Goal: Task Accomplishment & Management: Manage account settings

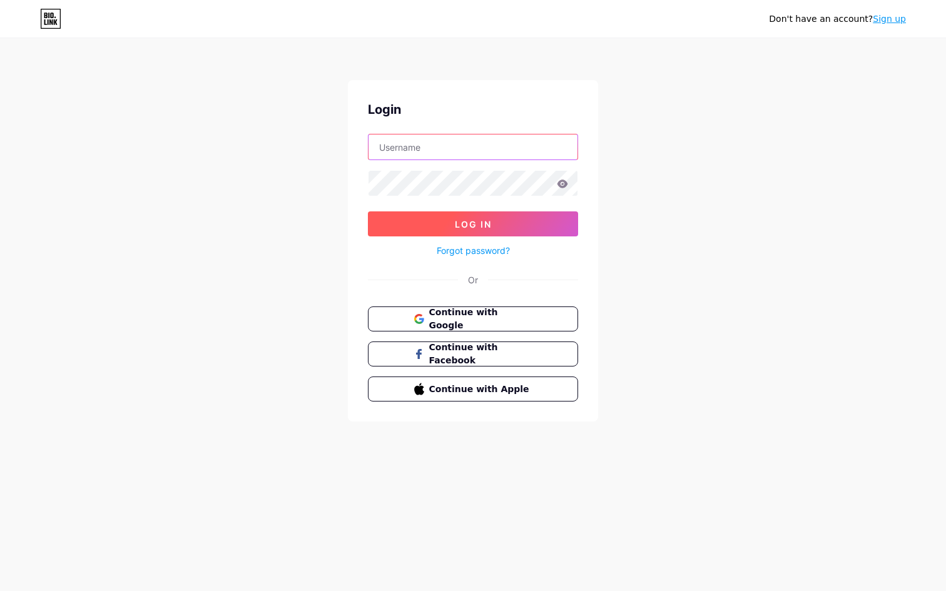
type input "lifeandgigi"
click at [483, 216] on button "Log In" at bounding box center [473, 223] width 210 height 25
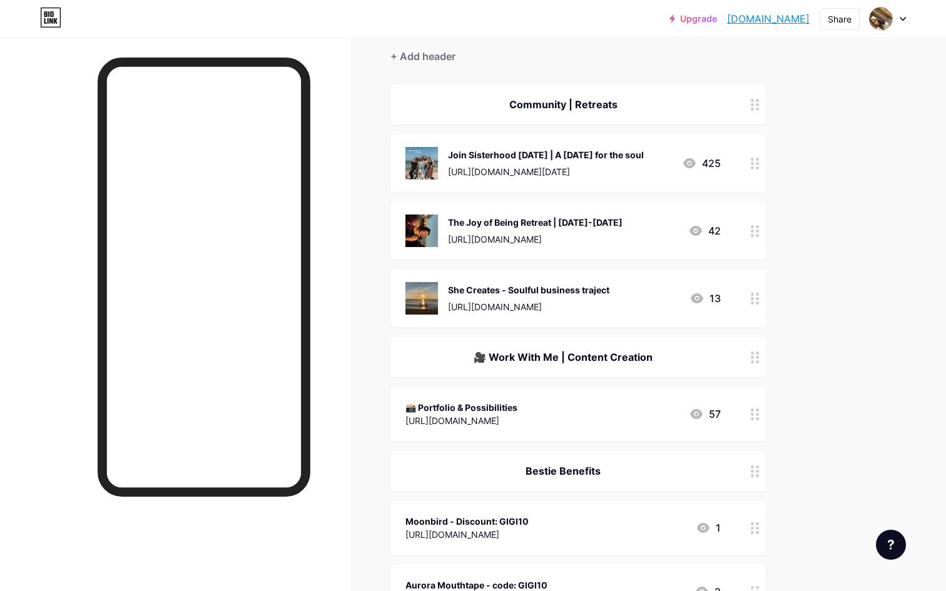
scroll to position [183, 0]
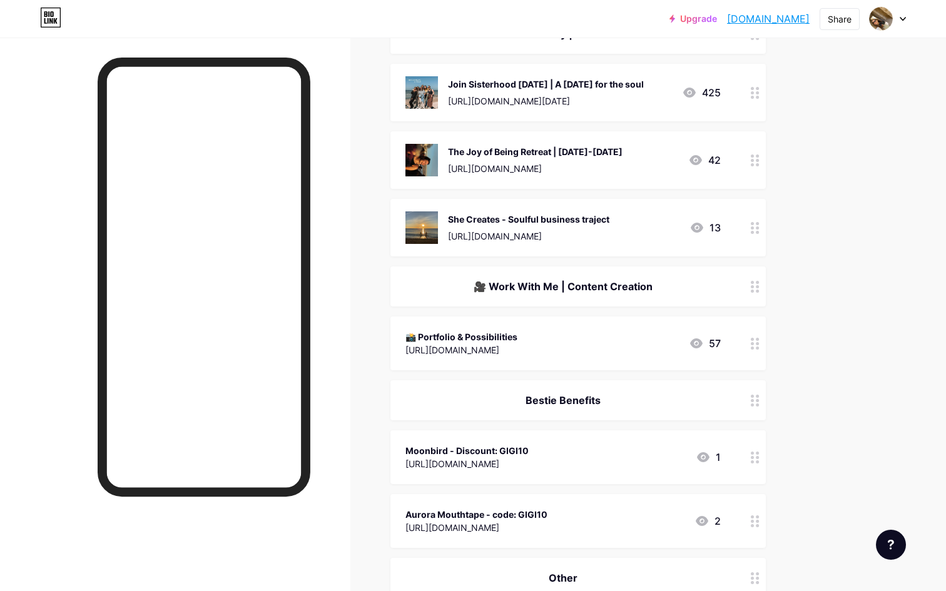
click at [738, 333] on div "📸 Portfolio & Possibilities [URL][DOMAIN_NAME] 57" at bounding box center [577, 344] width 375 height 54
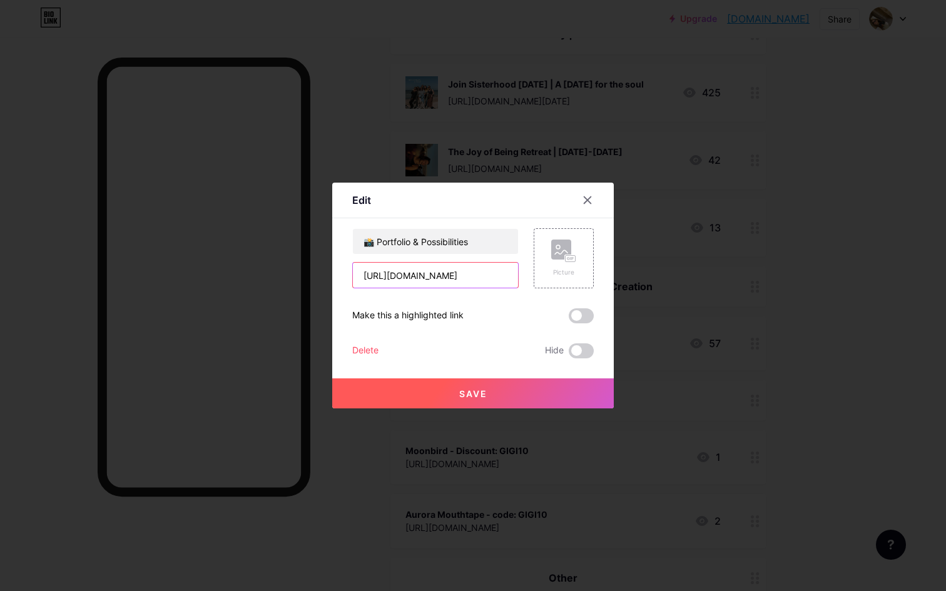
click at [501, 275] on input "[URL][DOMAIN_NAME]" at bounding box center [435, 275] width 165 height 25
paste input "[URL][DOMAIN_NAME]"
type input "[URL][DOMAIN_NAME]"
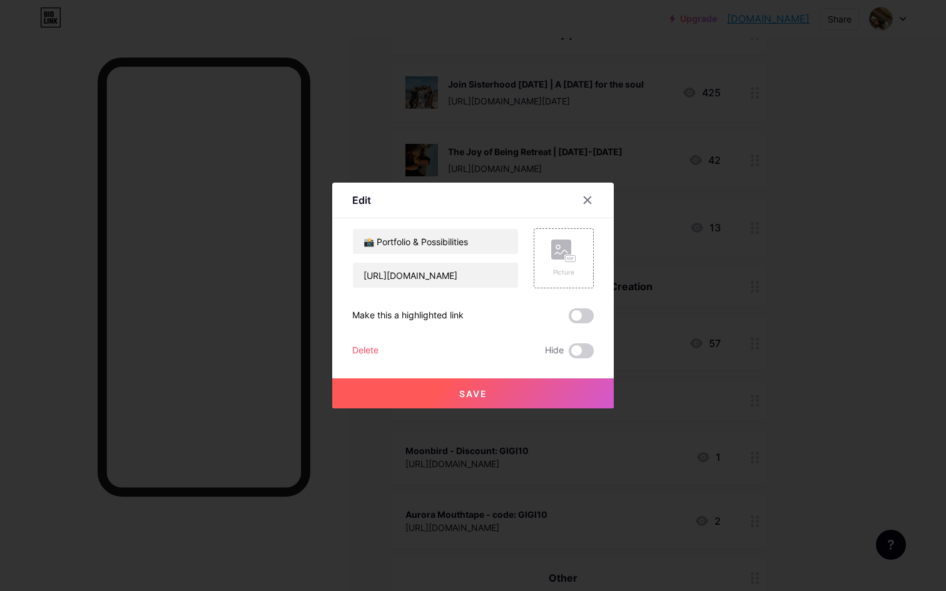
click at [477, 400] on button "Save" at bounding box center [472, 393] width 281 height 30
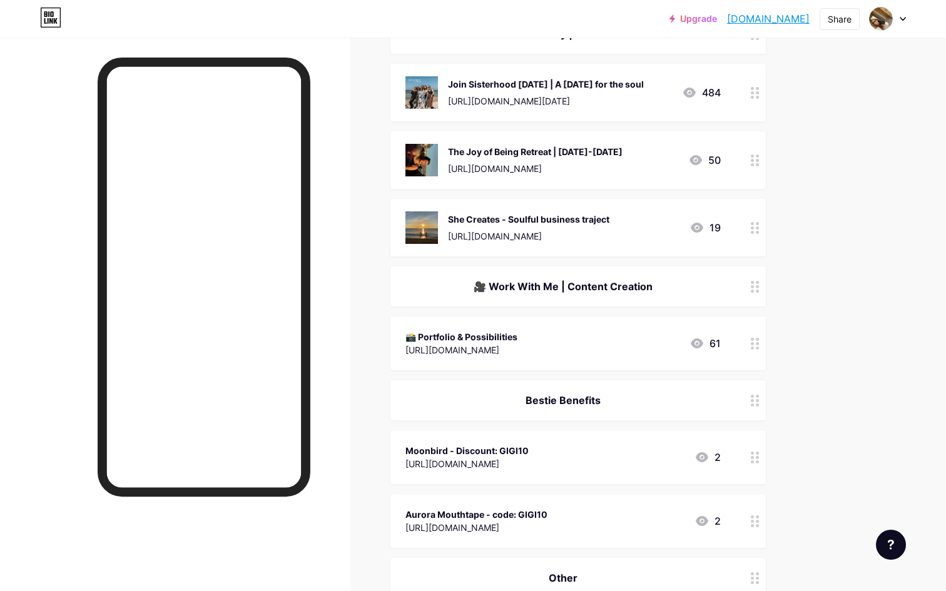
click at [746, 338] on div at bounding box center [754, 344] width 21 height 54
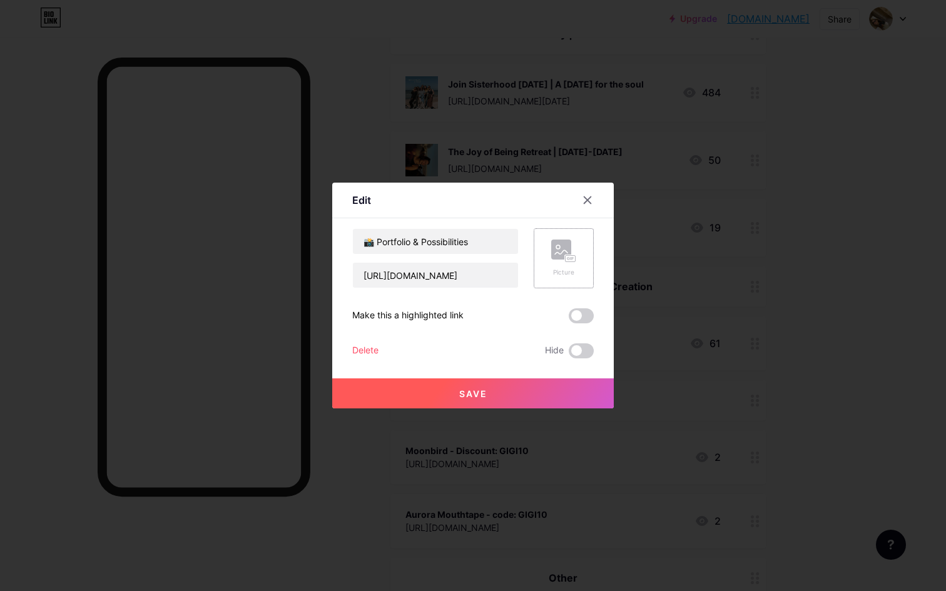
click at [571, 238] on div "Picture" at bounding box center [564, 258] width 60 height 60
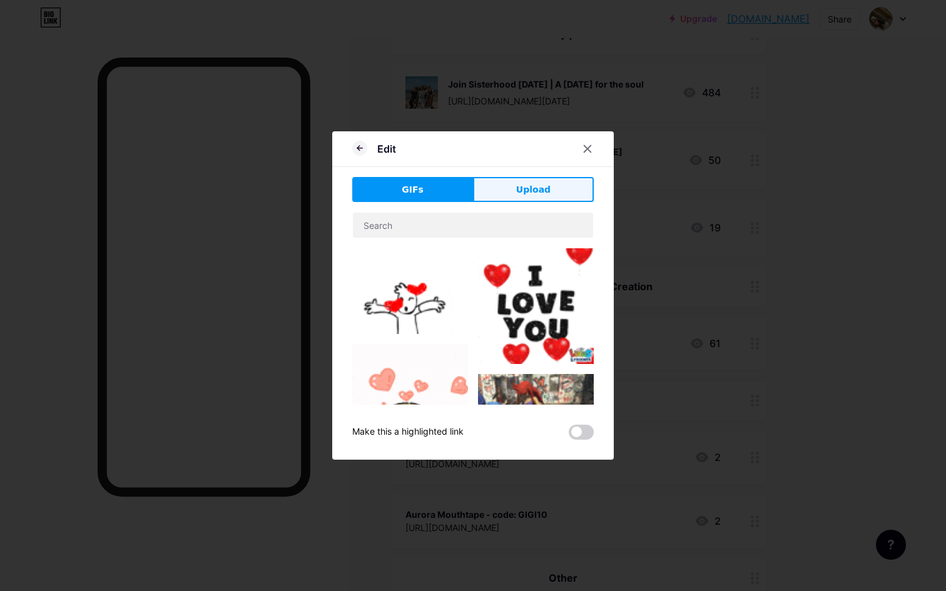
click at [510, 182] on button "Upload" at bounding box center [533, 189] width 121 height 25
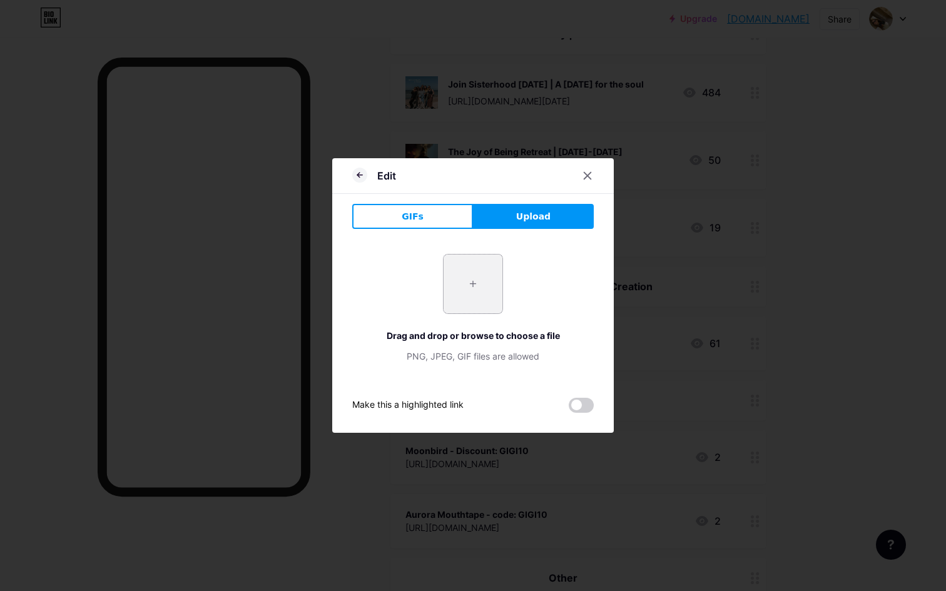
click at [472, 280] on input "file" at bounding box center [473, 284] width 59 height 59
type input "C:\fakepath\Studio G - new branding (19).png"
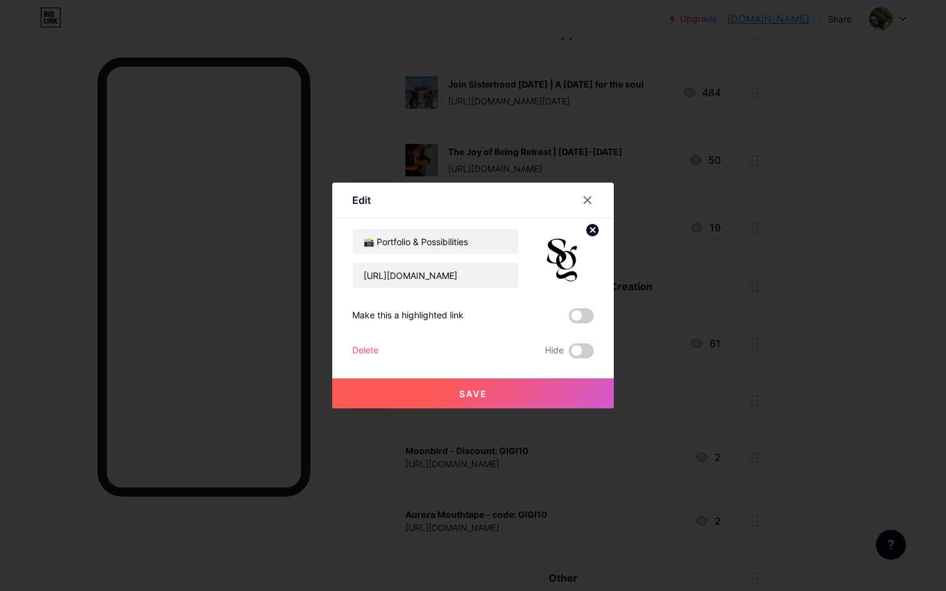
click at [474, 398] on span "Save" at bounding box center [473, 393] width 28 height 11
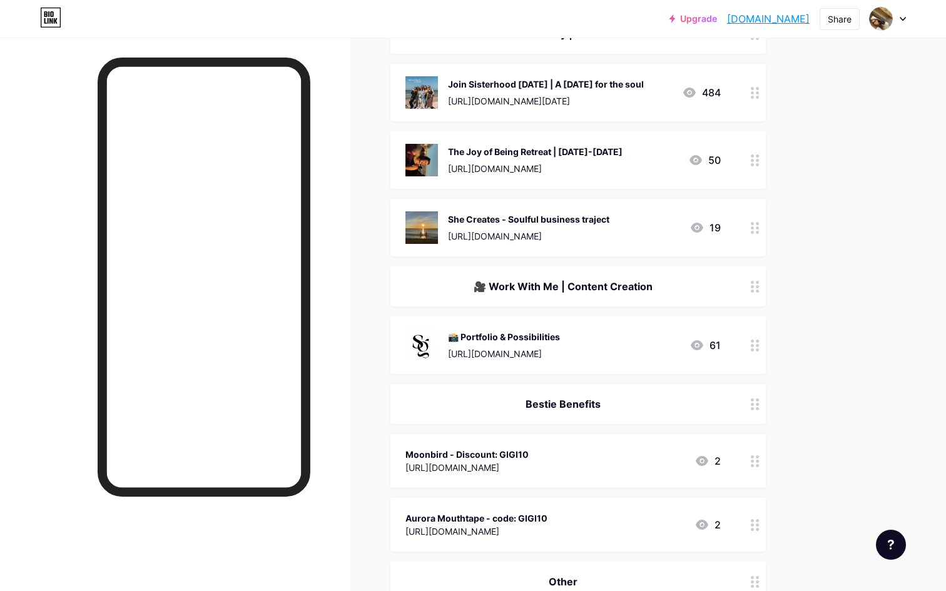
click at [560, 353] on div "[URL][DOMAIN_NAME]" at bounding box center [504, 353] width 112 height 13
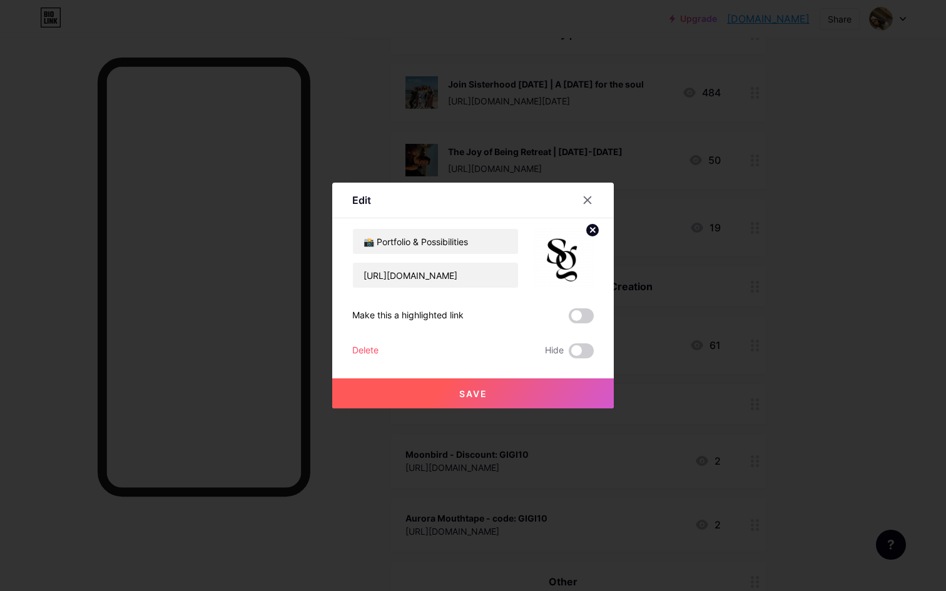
click at [532, 387] on button "Save" at bounding box center [472, 393] width 281 height 30
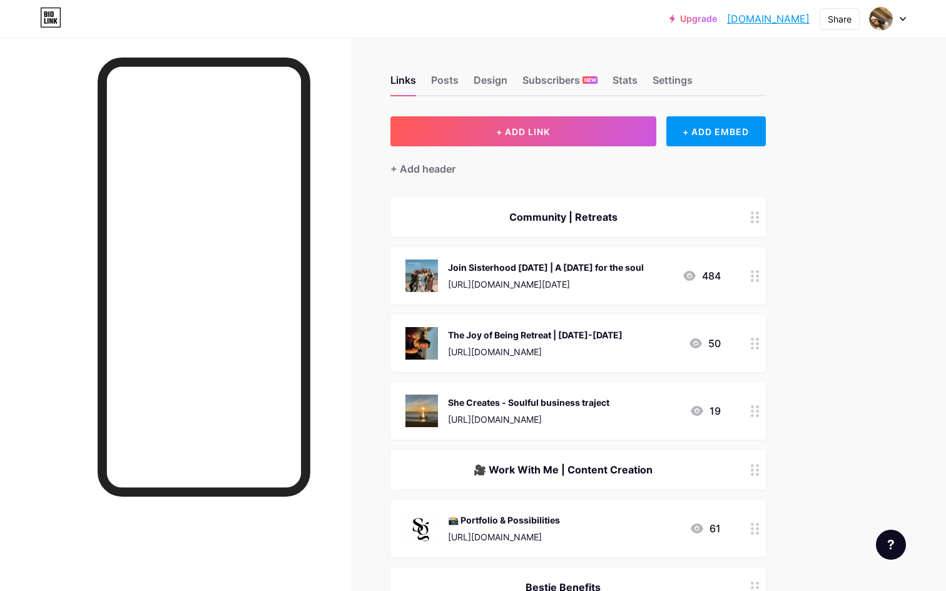
click at [51, 31] on div "Upgrade [DOMAIN_NAME]... [DOMAIN_NAME] Share Switch accounts [PERSON_NAME] ([PE…" at bounding box center [473, 19] width 946 height 38
click at [51, 17] on icon at bounding box center [50, 18] width 21 height 20
click at [46, 12] on icon at bounding box center [45, 14] width 3 height 6
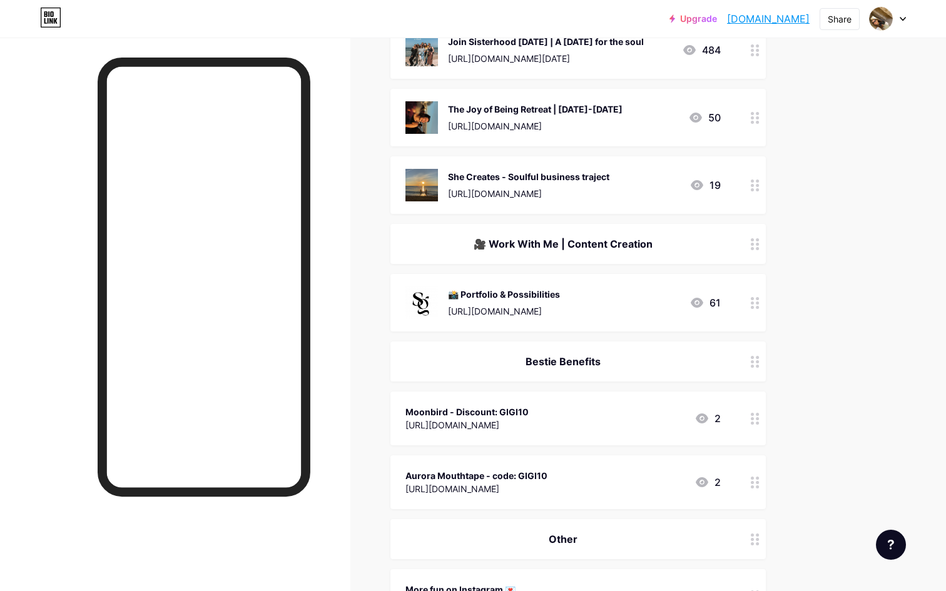
scroll to position [239, 0]
